Goal: Information Seeking & Learning: Check status

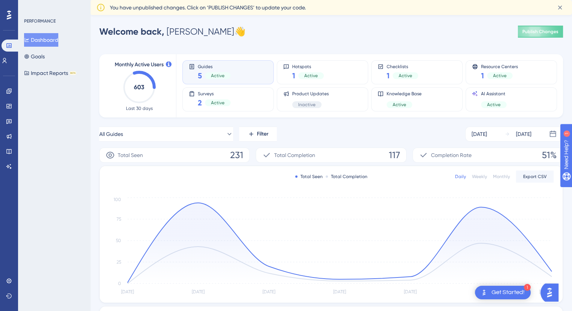
click at [218, 74] on span "Active" at bounding box center [218, 76] width 14 height 6
click at [563, 5] on icon at bounding box center [560, 8] width 8 height 8
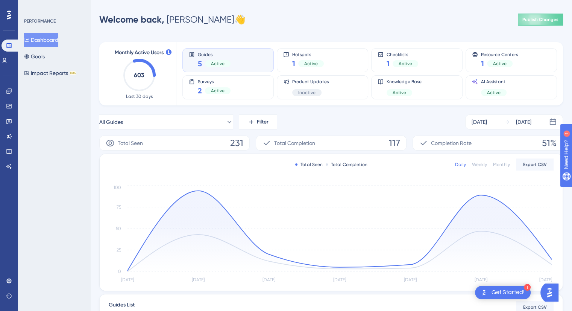
click at [222, 65] on span "Active" at bounding box center [218, 64] width 14 height 6
click at [209, 80] on span "Surveys" at bounding box center [214, 81] width 33 height 5
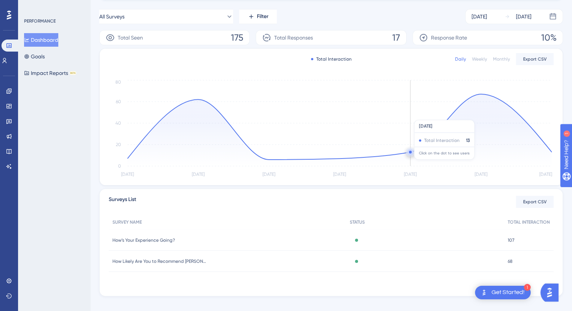
scroll to position [114, 0]
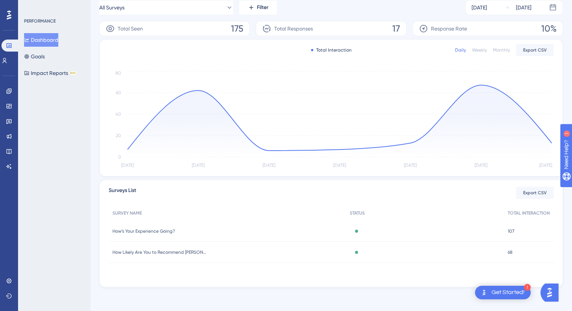
click at [165, 228] on span "How’s Your Experience Going?" at bounding box center [143, 231] width 62 height 6
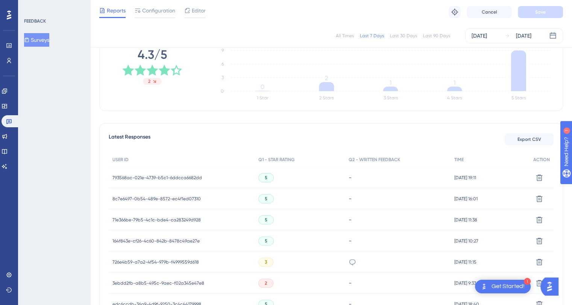
scroll to position [150, 0]
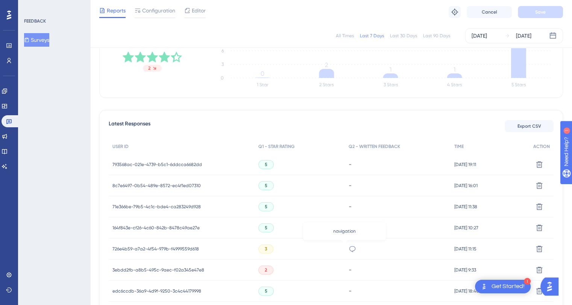
click at [349, 249] on icon at bounding box center [352, 249] width 6 height 6
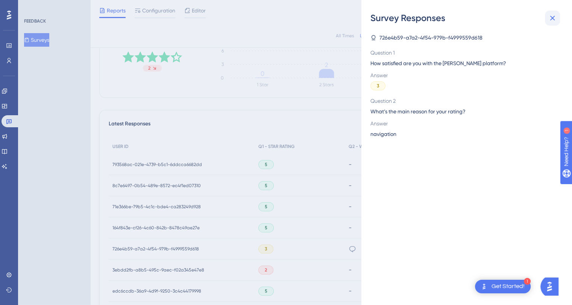
click at [554, 18] on icon at bounding box center [552, 18] width 9 height 9
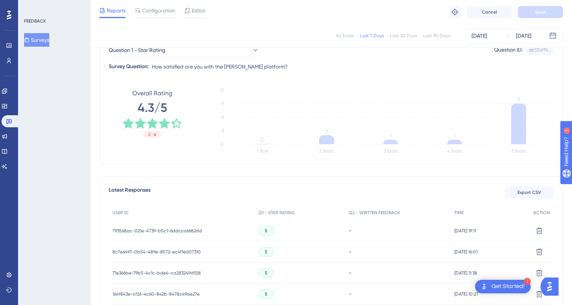
scroll to position [0, 0]
